Goal: Task Accomplishment & Management: Manage account settings

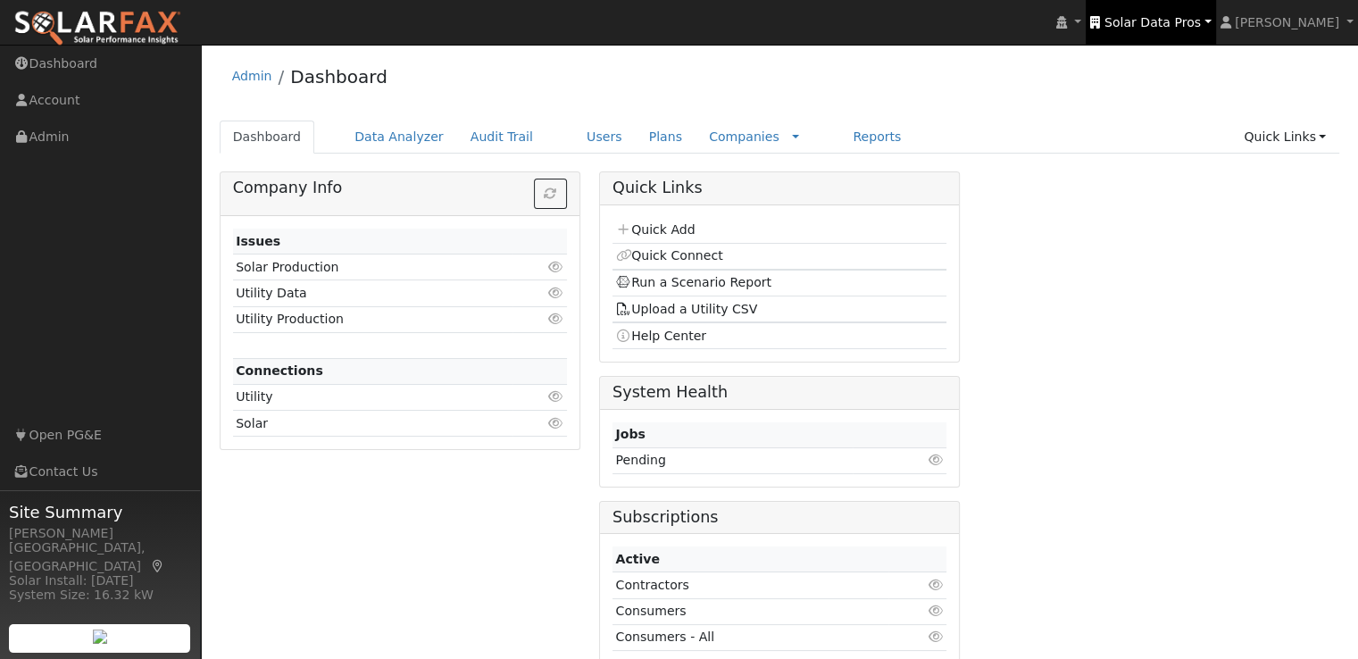
click at [1189, 30] on link "Solar Data Pros" at bounding box center [1150, 22] width 129 height 45
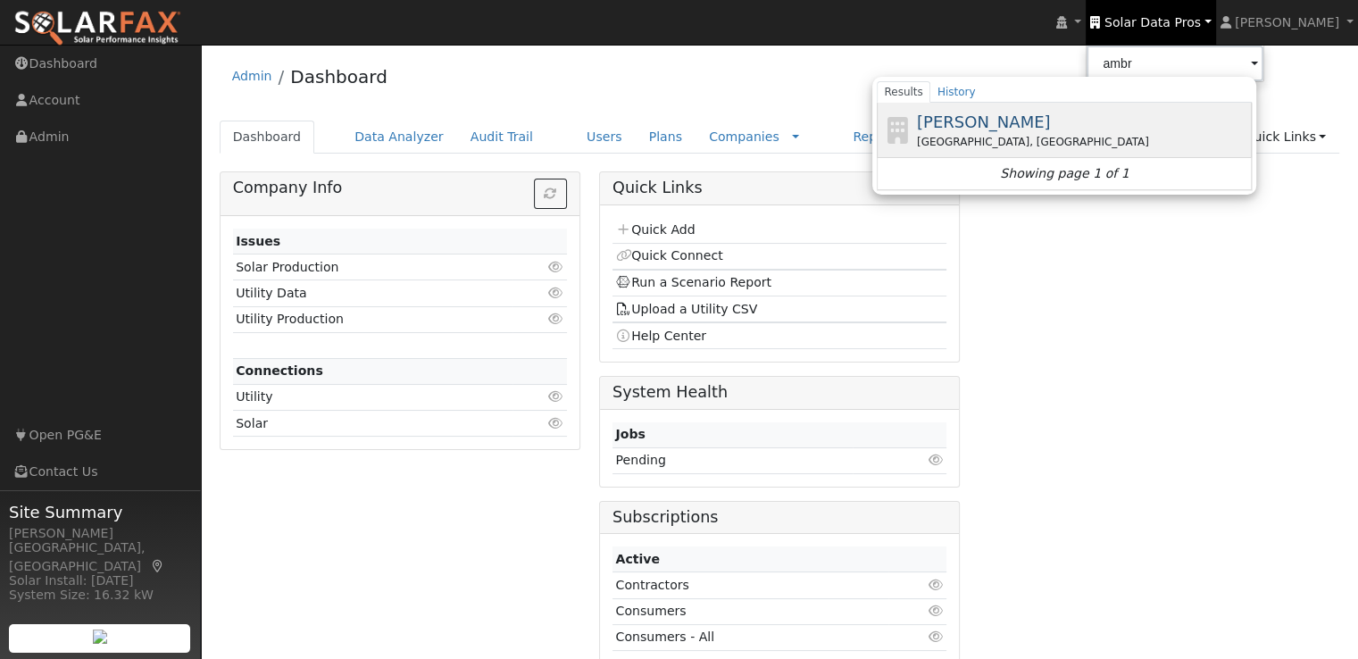
click at [1031, 124] on span "[PERSON_NAME]" at bounding box center [984, 122] width 134 height 19
type input "[PERSON_NAME]"
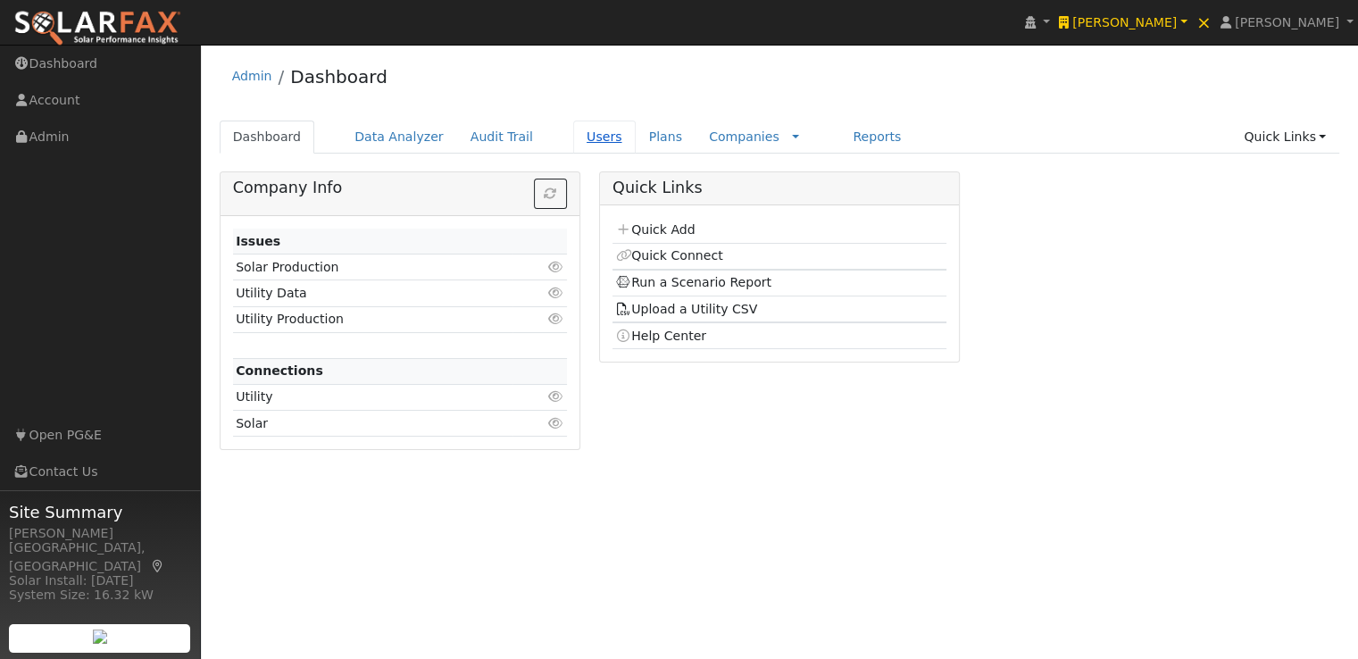
click at [579, 133] on link "Users" at bounding box center [604, 137] width 63 height 33
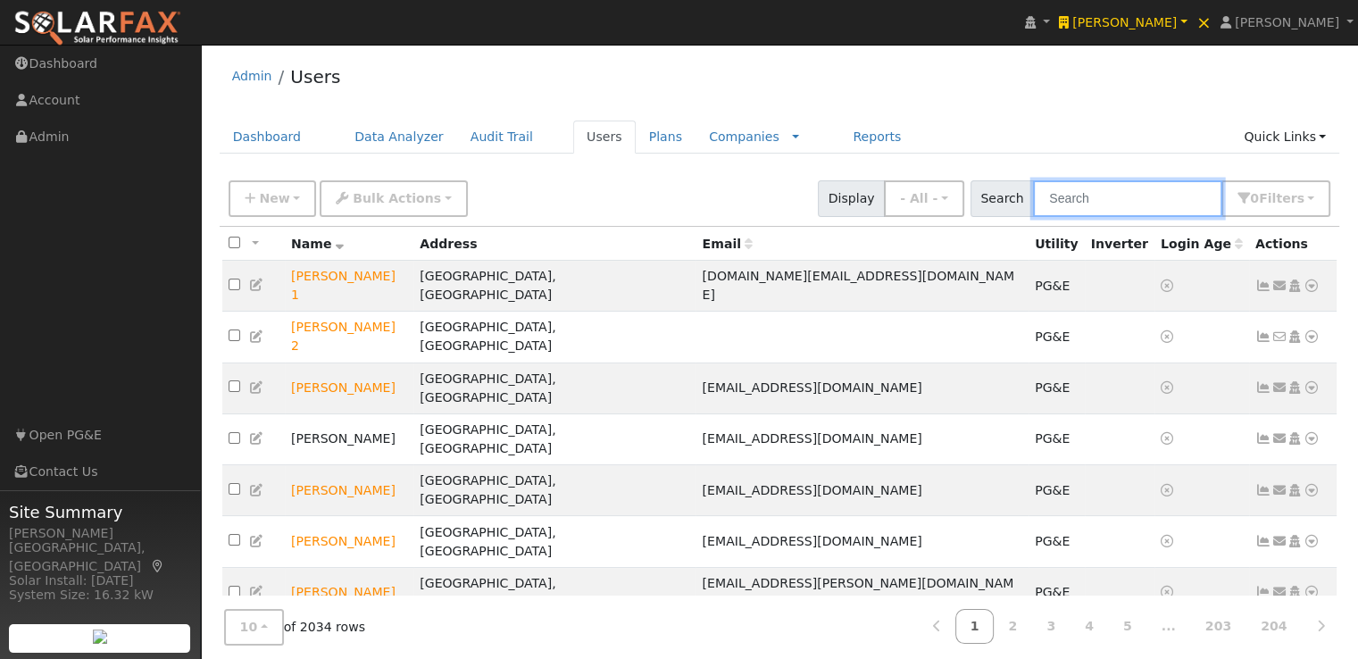
click at [1147, 196] on input "text" at bounding box center [1127, 198] width 189 height 37
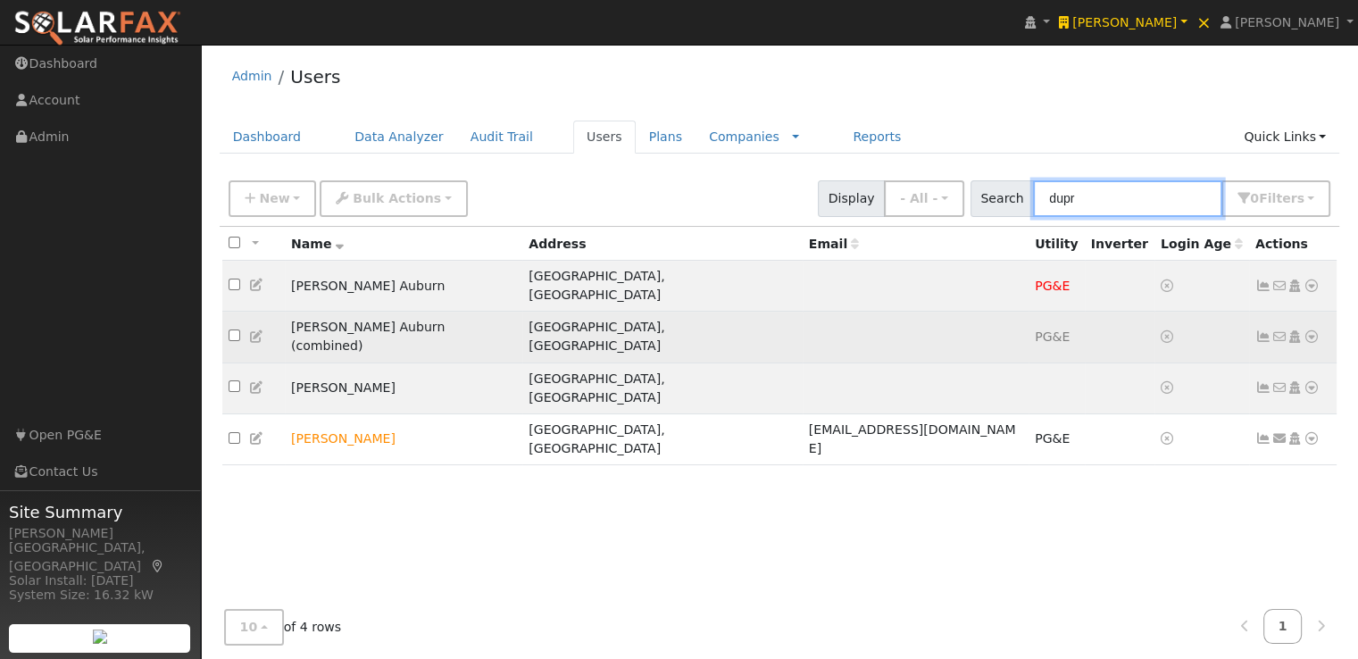
type input "dupr"
click at [1263, 330] on icon at bounding box center [1264, 336] width 16 height 13
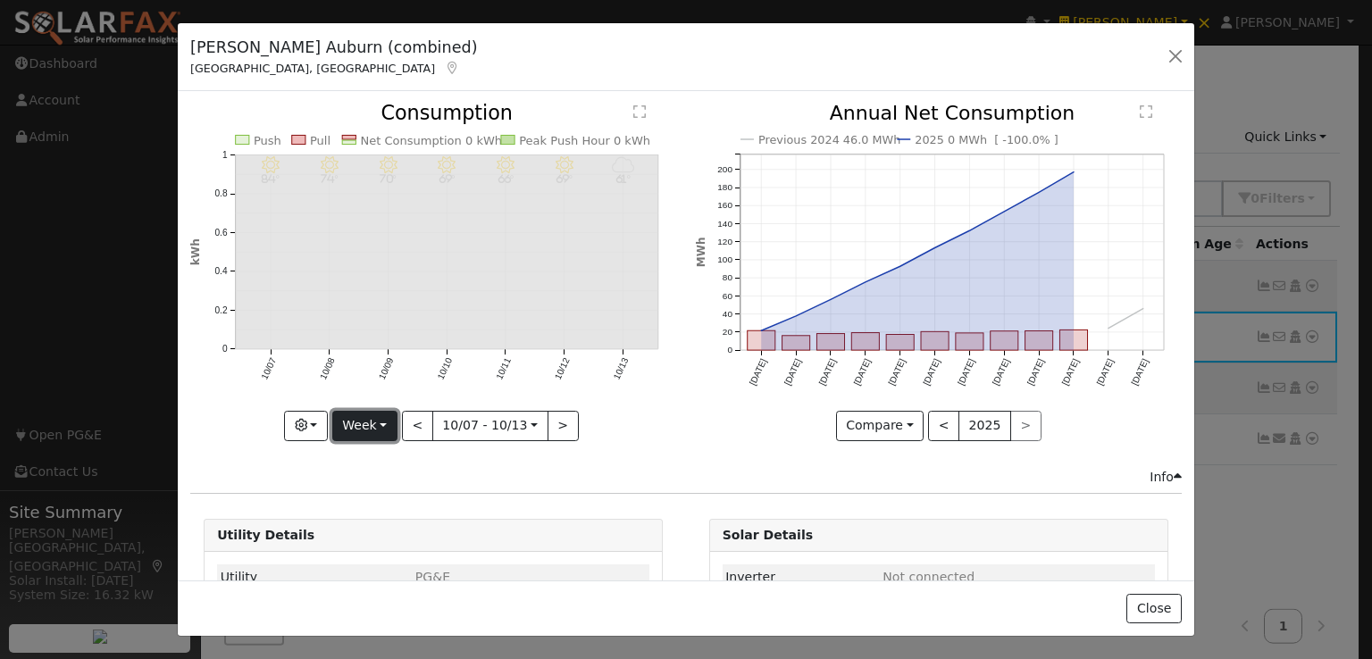
click at [372, 415] on button "Week" at bounding box center [364, 426] width 65 height 30
click at [360, 530] on link "Year" at bounding box center [395, 536] width 124 height 25
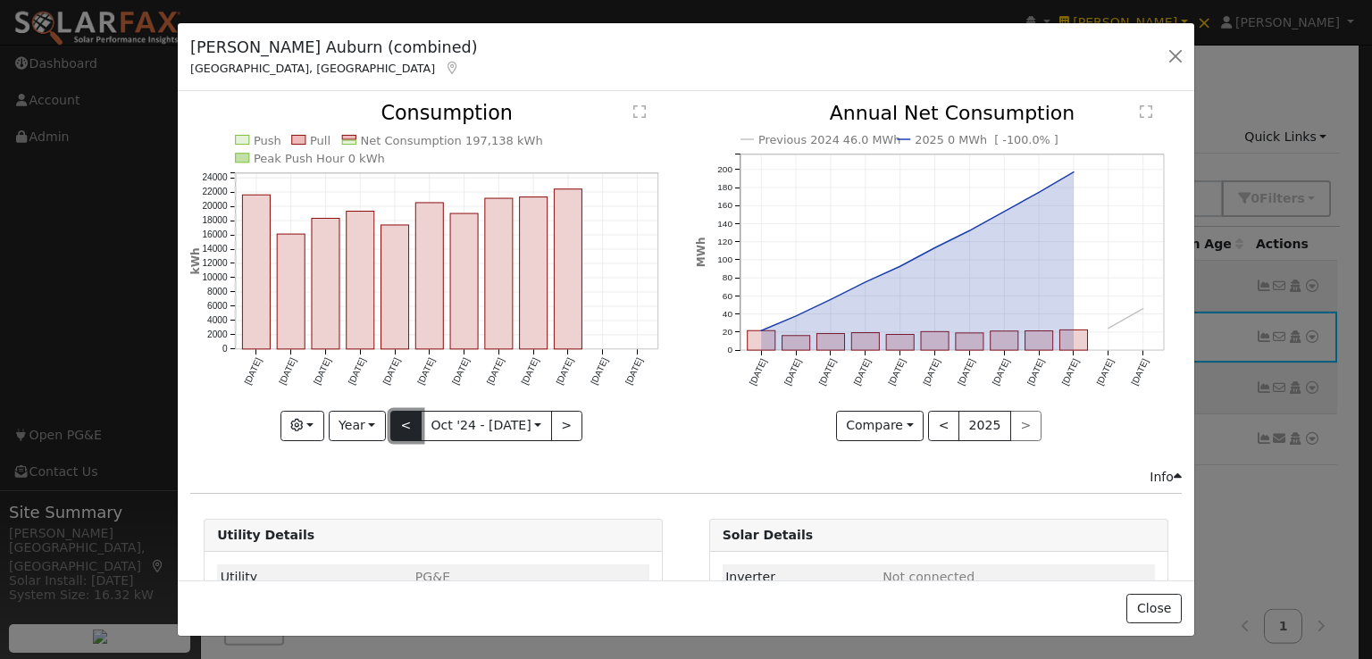
click at [405, 421] on button "<" at bounding box center [405, 426] width 31 height 30
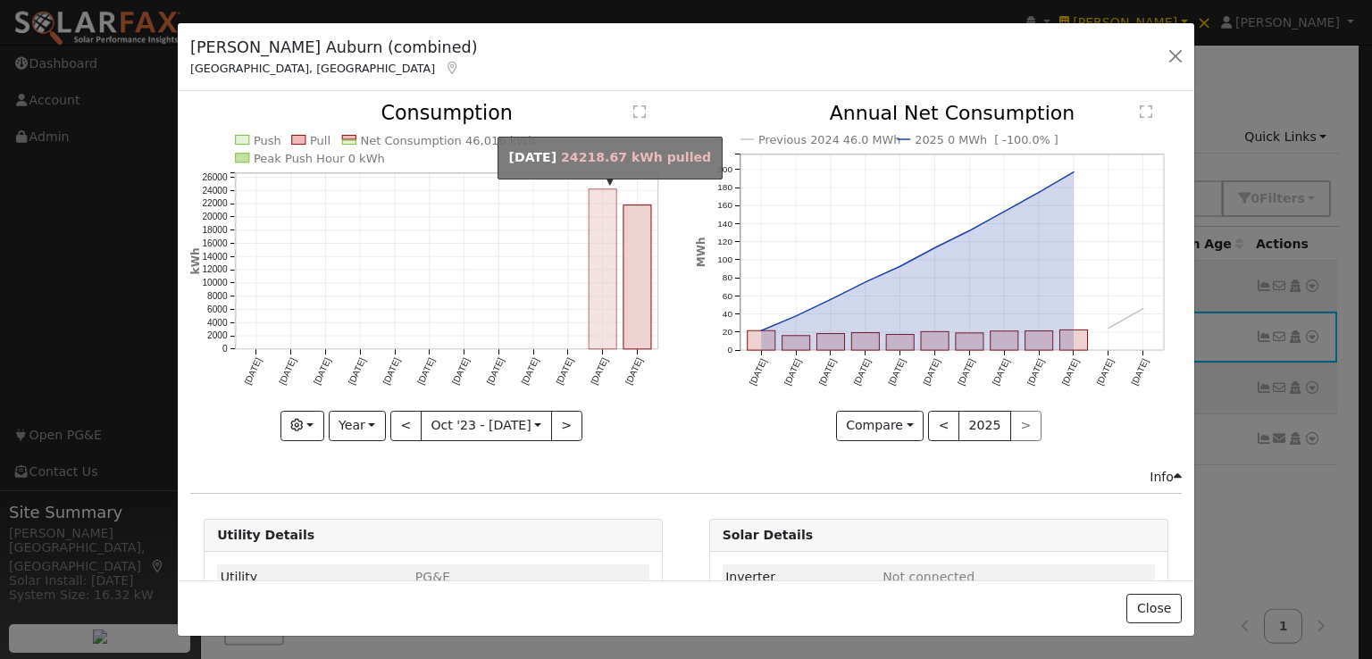
click at [597, 319] on rect "onclick=""" at bounding box center [603, 269] width 28 height 160
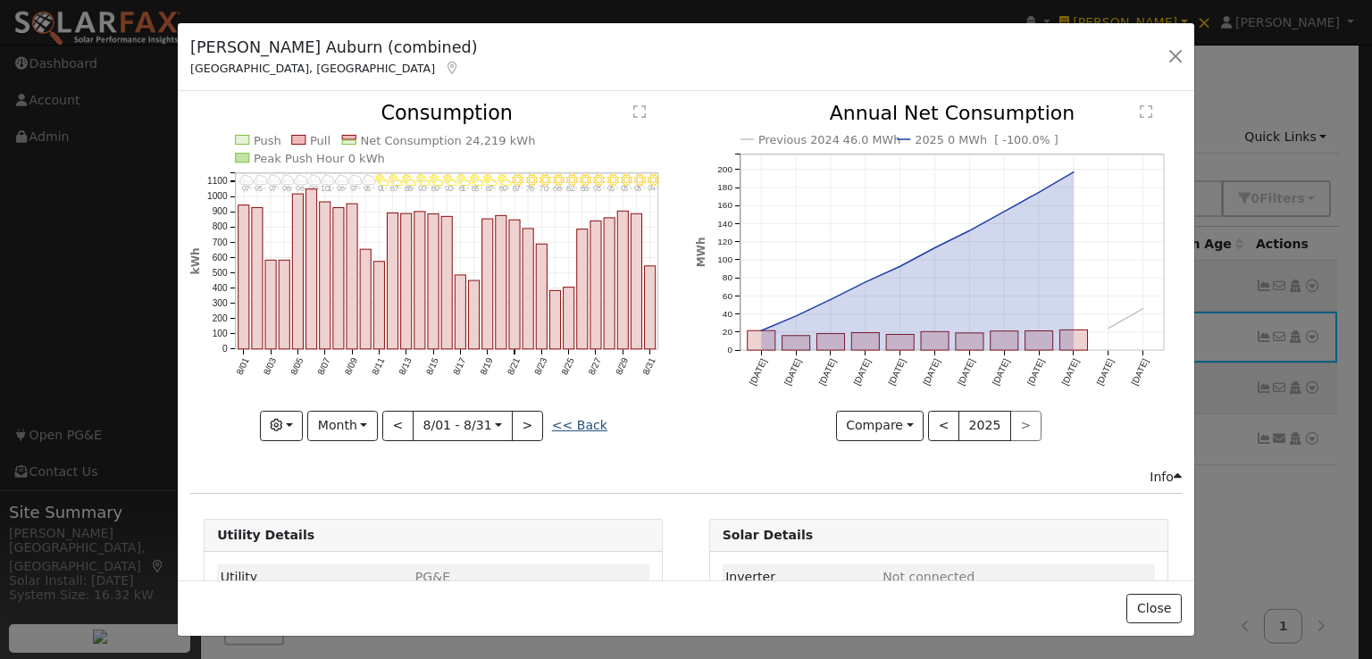
click at [588, 425] on link "<< Back" at bounding box center [579, 425] width 55 height 14
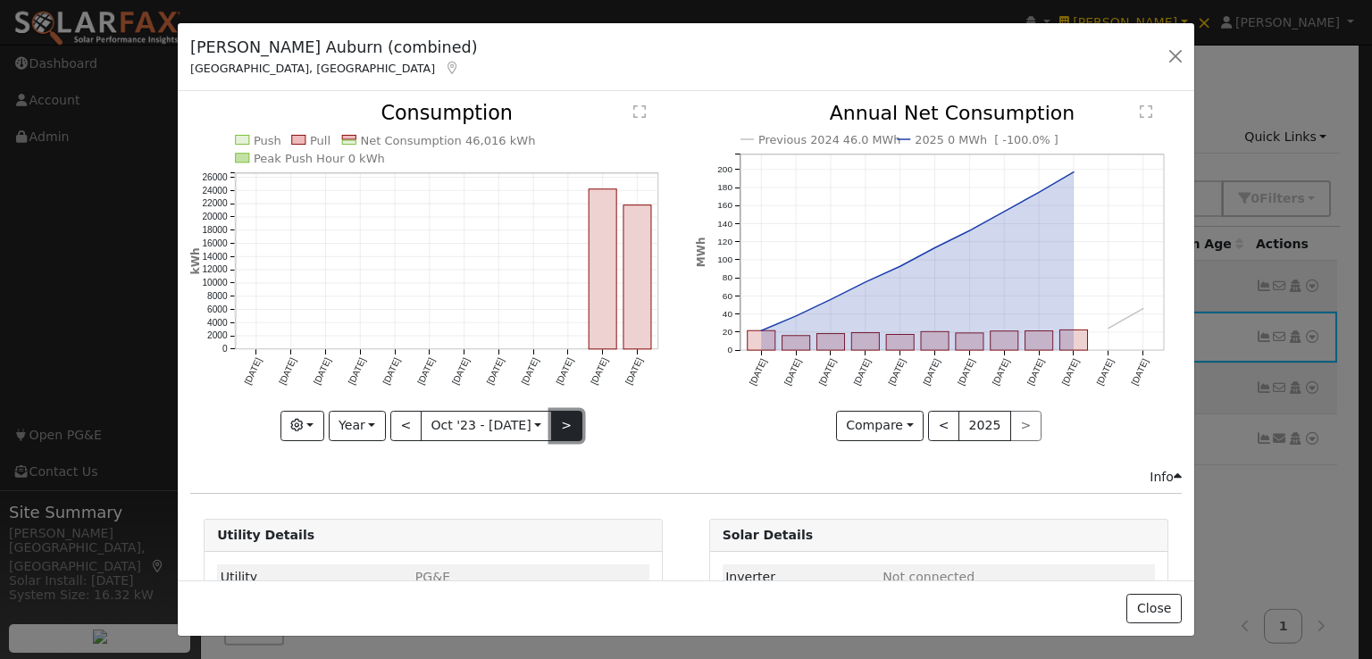
click at [556, 415] on button ">" at bounding box center [566, 426] width 31 height 30
type input "2024-10-01"
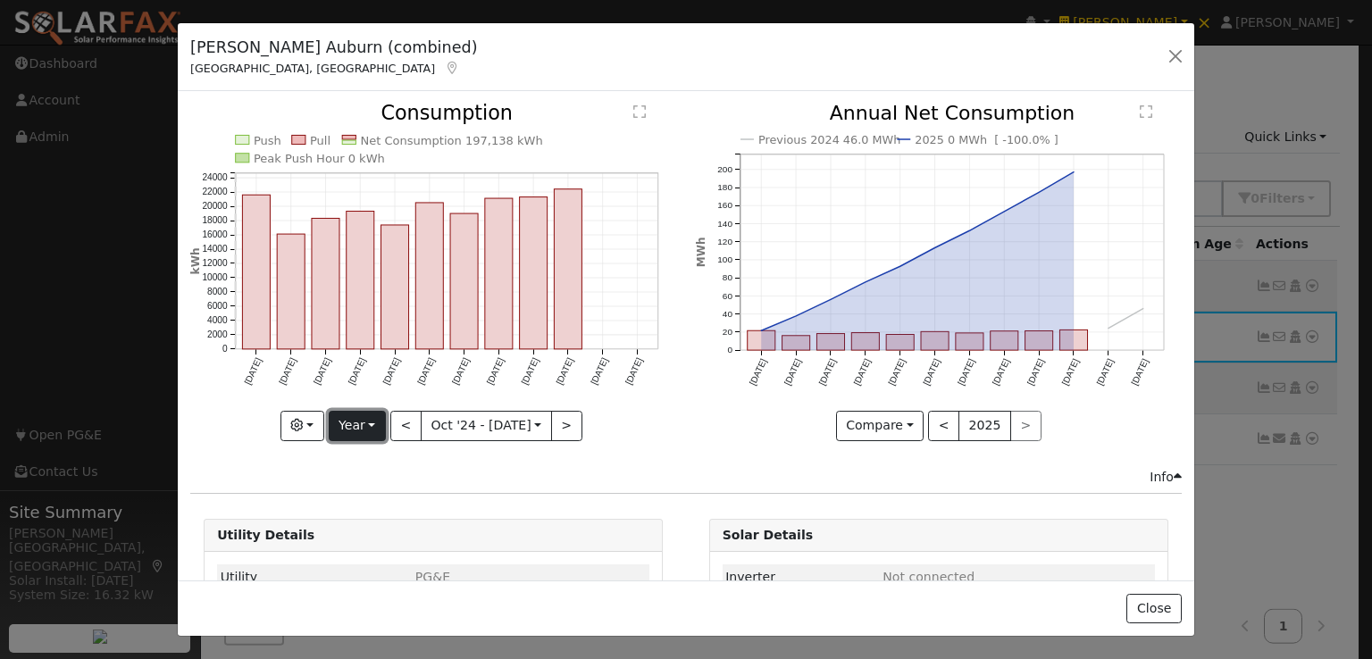
click at [364, 426] on button "Year" at bounding box center [357, 426] width 57 height 30
click at [376, 555] on link "Custom" at bounding box center [392, 562] width 124 height 25
click at [438, 422] on input "2024-10-01" at bounding box center [429, 426] width 65 height 29
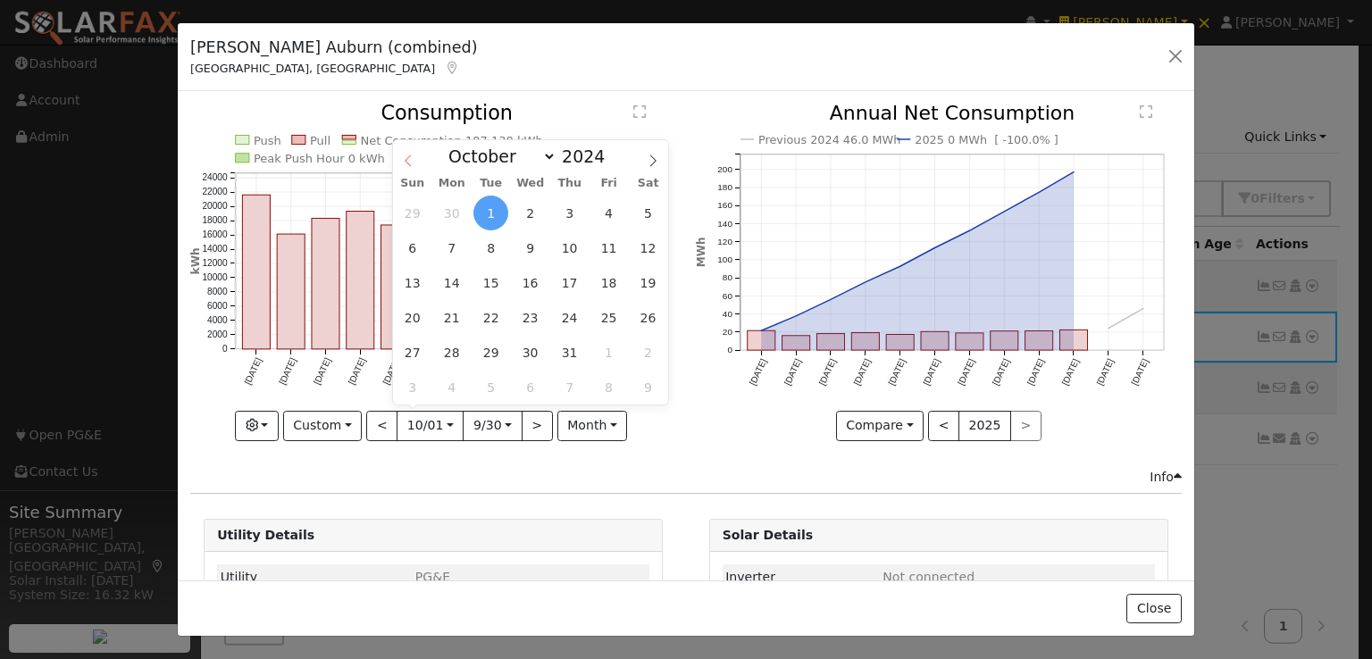
click at [411, 155] on icon at bounding box center [408, 160] width 13 height 13
select select "7"
click at [570, 208] on span "1" at bounding box center [569, 213] width 35 height 35
type input "2024-08-01"
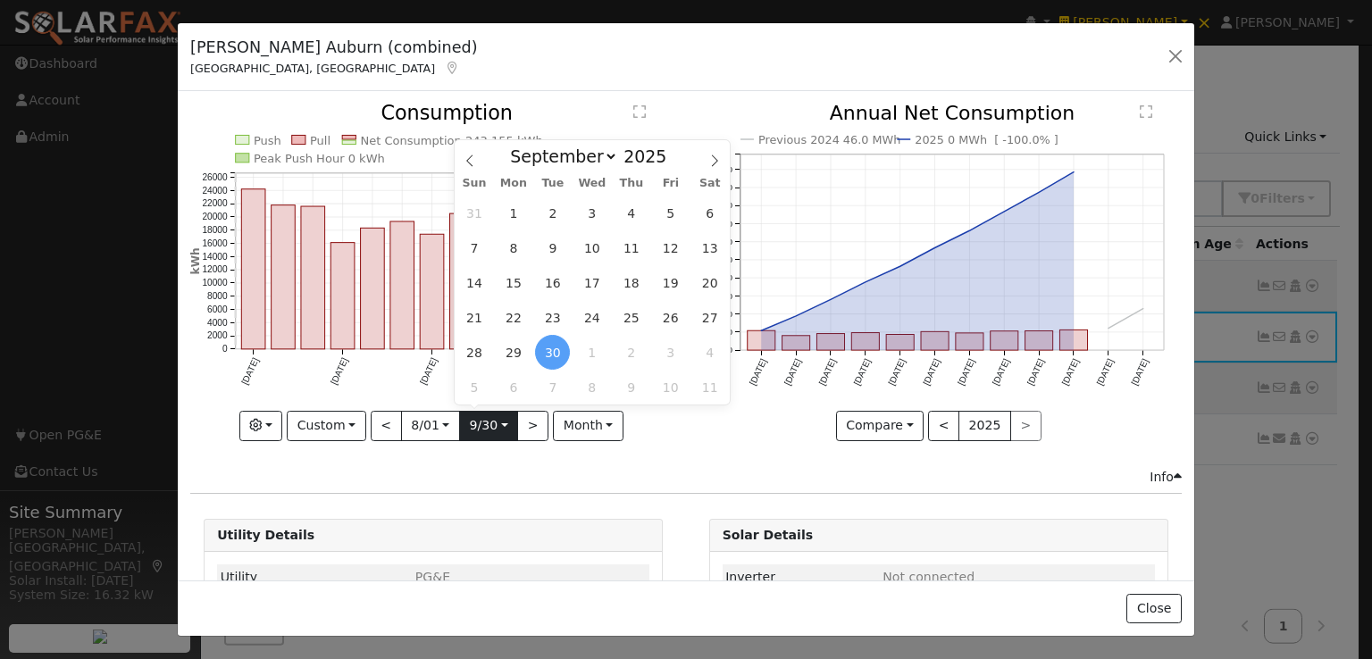
click at [494, 422] on input "2025-09-30" at bounding box center [488, 426] width 57 height 29
click at [472, 158] on icon at bounding box center [469, 160] width 13 height 13
select select "6"
click at [631, 355] on span "31" at bounding box center [631, 352] width 35 height 35
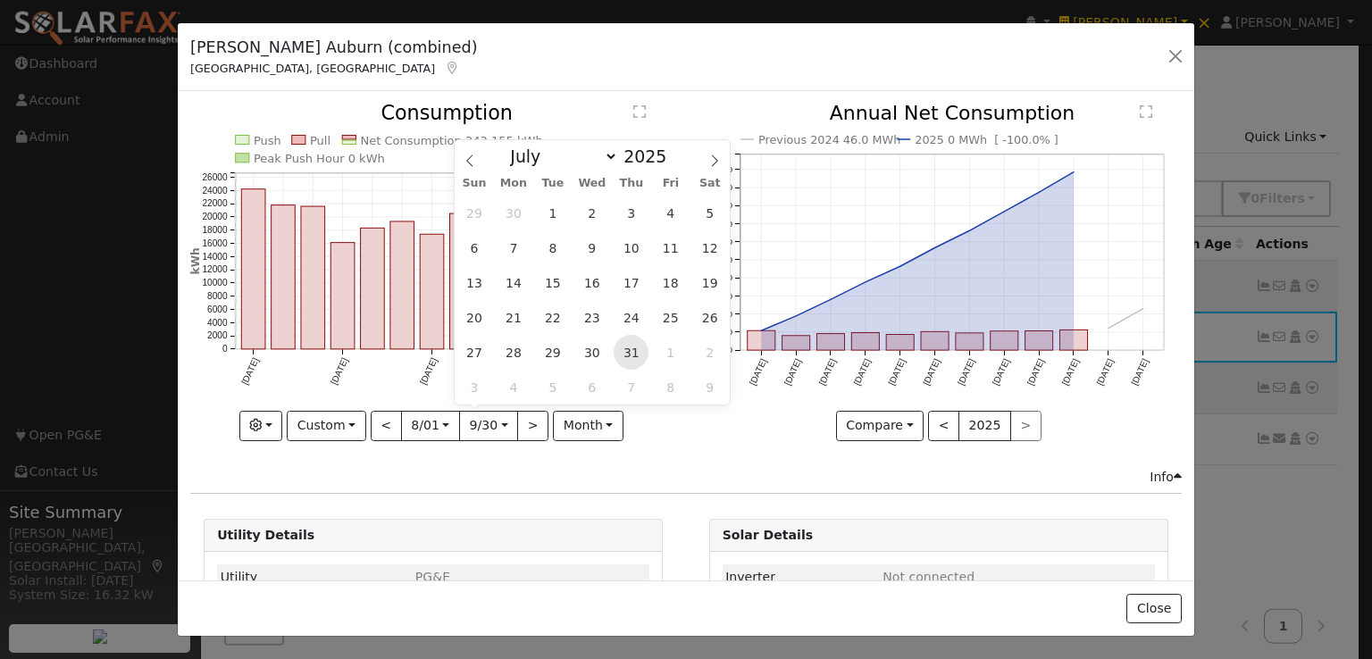
type input "2025-07-31"
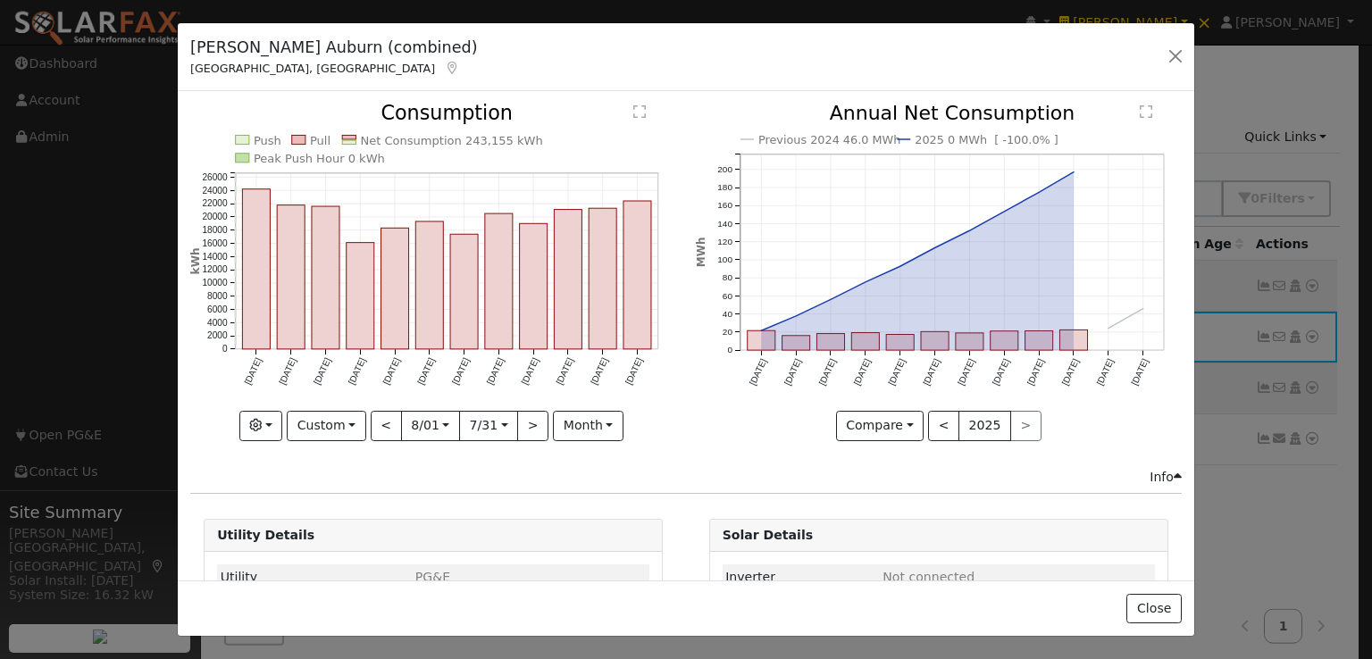
click at [743, 48] on div "DuPratt Ford Auburn (combined) Auburn, CA Default Account Default Account 1650 …" at bounding box center [686, 57] width 1016 height 69
